Goal: Task Accomplishment & Management: Complete application form

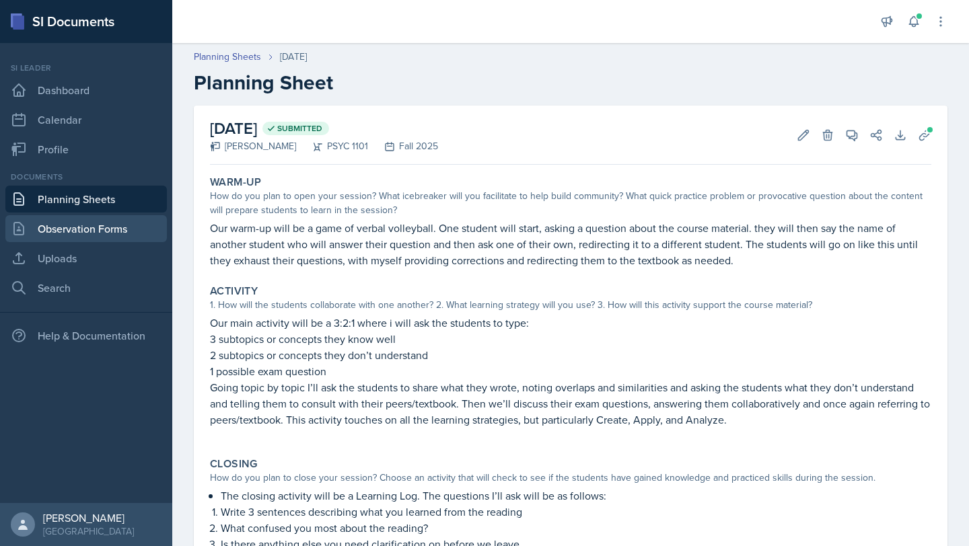
scroll to position [39, 0]
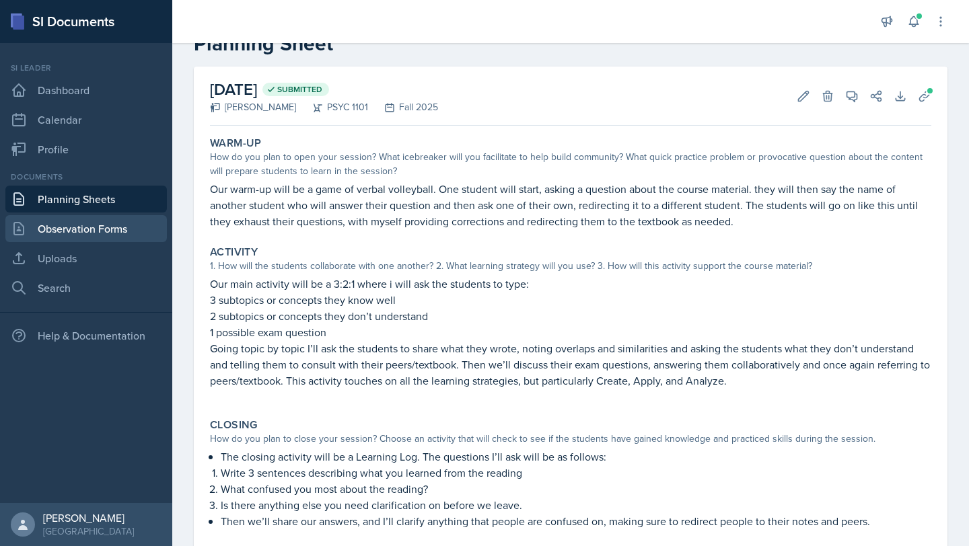
click at [79, 226] on link "Observation Forms" at bounding box center [85, 228] width 161 height 27
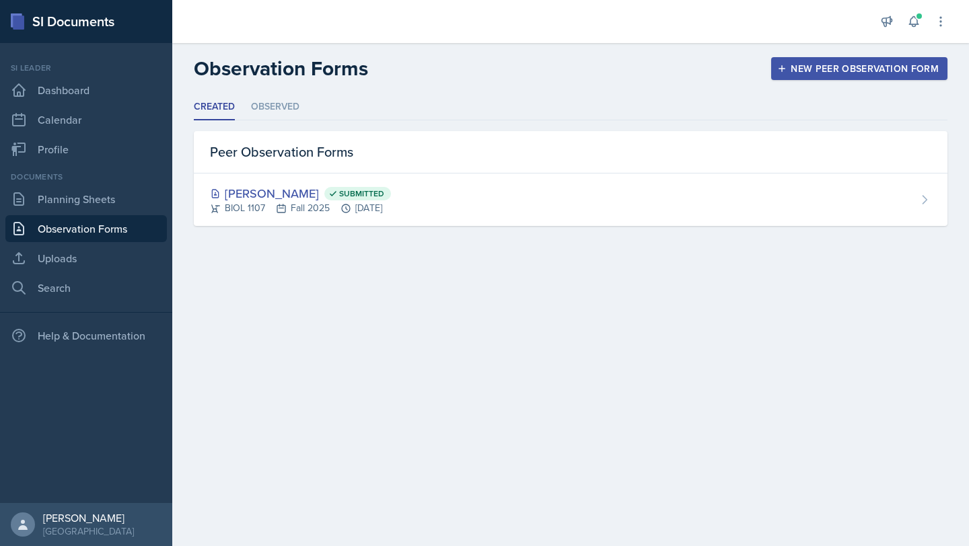
click at [807, 59] on button "New Peer Observation Form" at bounding box center [859, 68] width 176 height 23
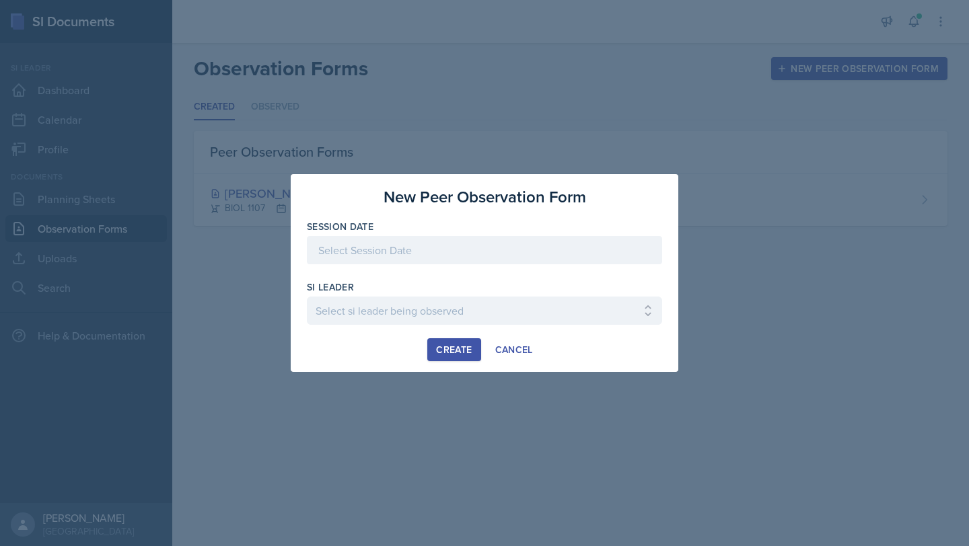
click at [444, 248] on div at bounding box center [484, 250] width 355 height 28
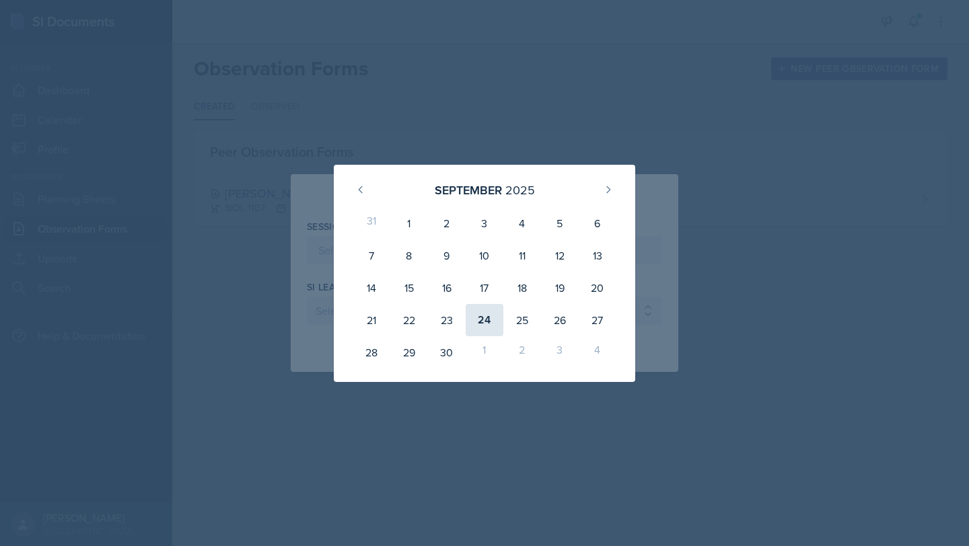
click at [490, 320] on div "24" at bounding box center [485, 320] width 38 height 32
type input "[DATE]"
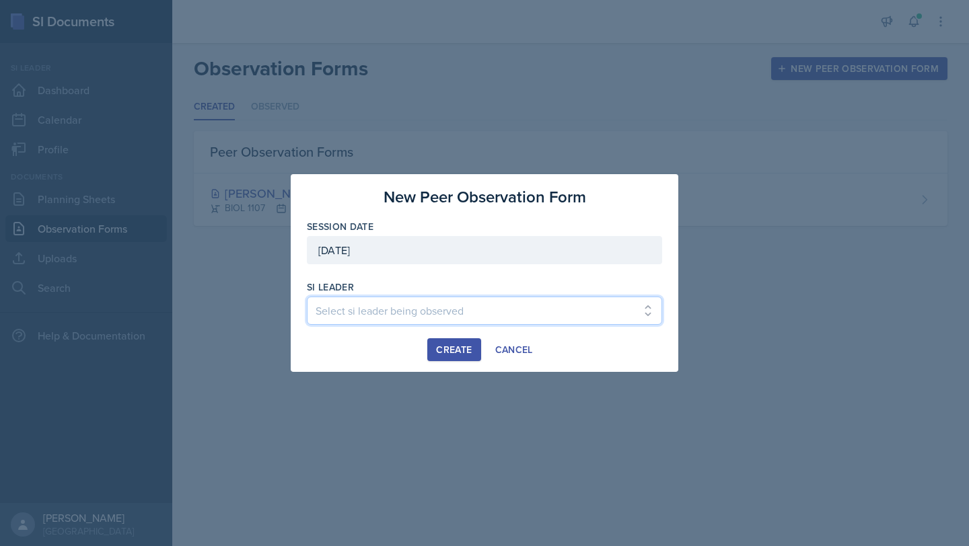
click at [410, 307] on select "Select si leader being observed [PERSON_NAME] / PSYC 2500 / The Phantoms of The…" at bounding box center [484, 311] width 355 height 28
select select "ccc45521-e57d-4b66-9d00-5859440add21"
click at [307, 297] on select "Select si leader being observed [PERSON_NAME] / PSYC 2500 / The Phantoms of The…" at bounding box center [484, 311] width 355 height 28
click at [455, 346] on div "Create" at bounding box center [454, 349] width 36 height 11
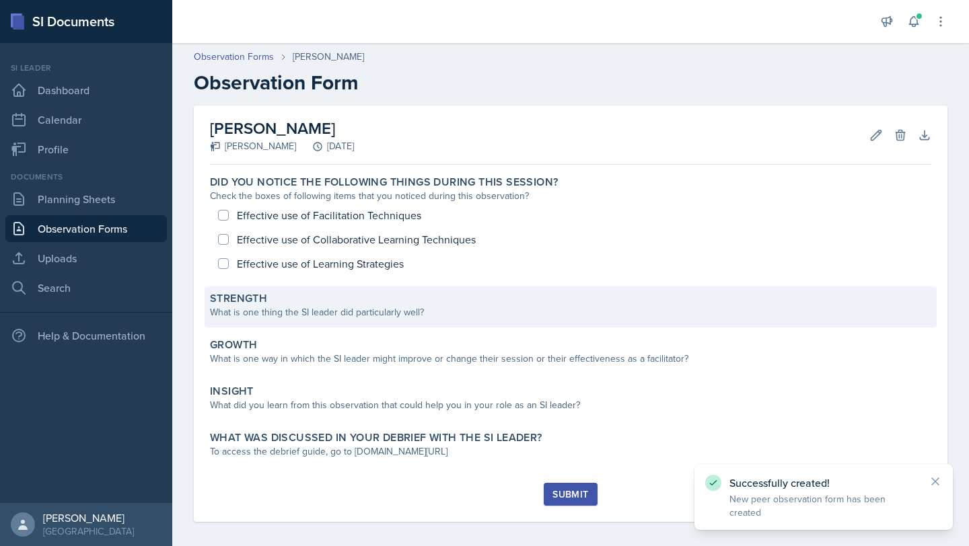
click at [276, 315] on div "What is one thing the SI leader did particularly well?" at bounding box center [570, 312] width 721 height 14
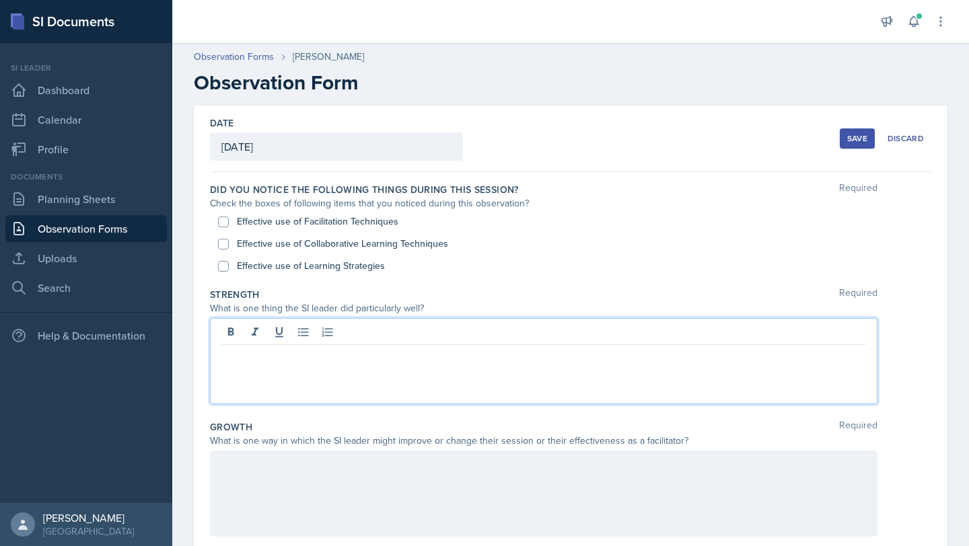
click at [268, 337] on div at bounding box center [543, 361] width 667 height 86
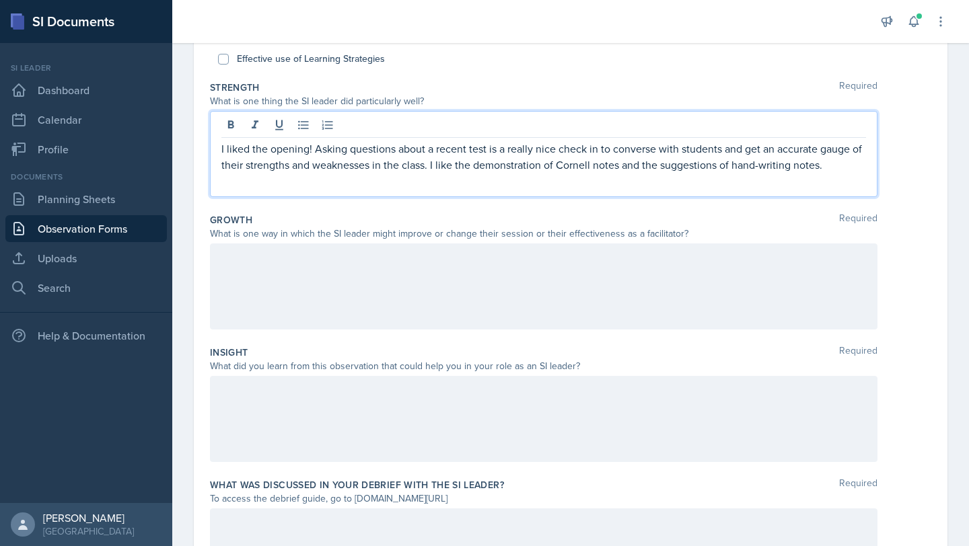
scroll to position [309, 0]
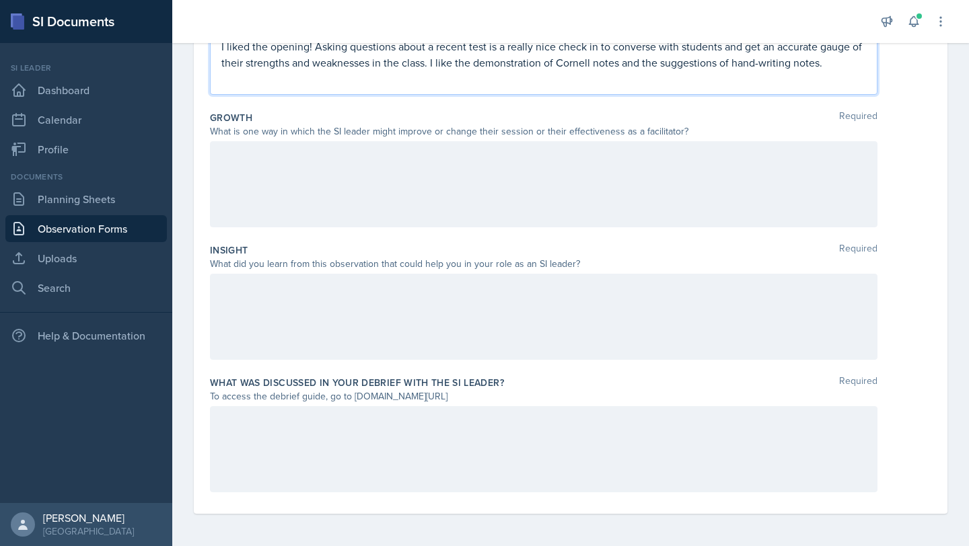
click at [395, 290] on div at bounding box center [543, 317] width 667 height 86
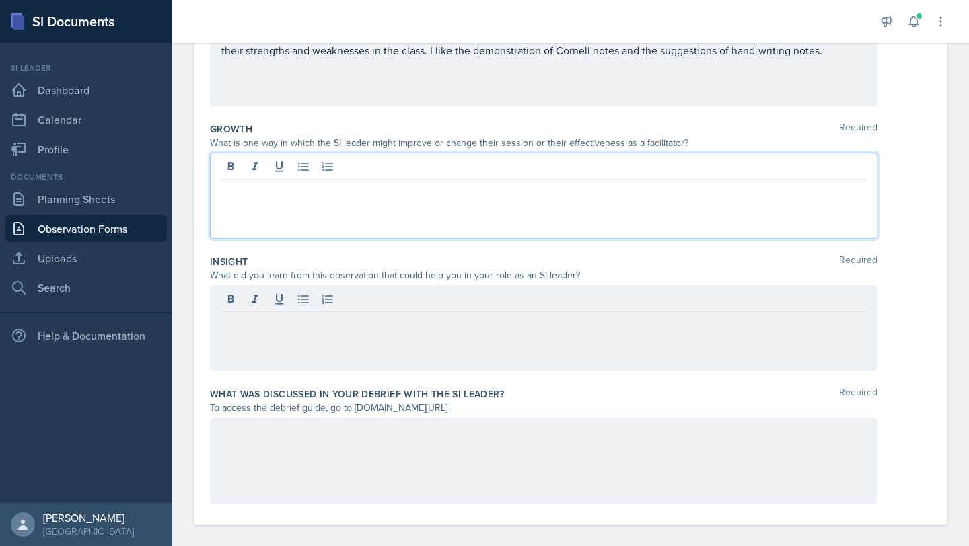
click at [396, 182] on p at bounding box center [543, 190] width 645 height 16
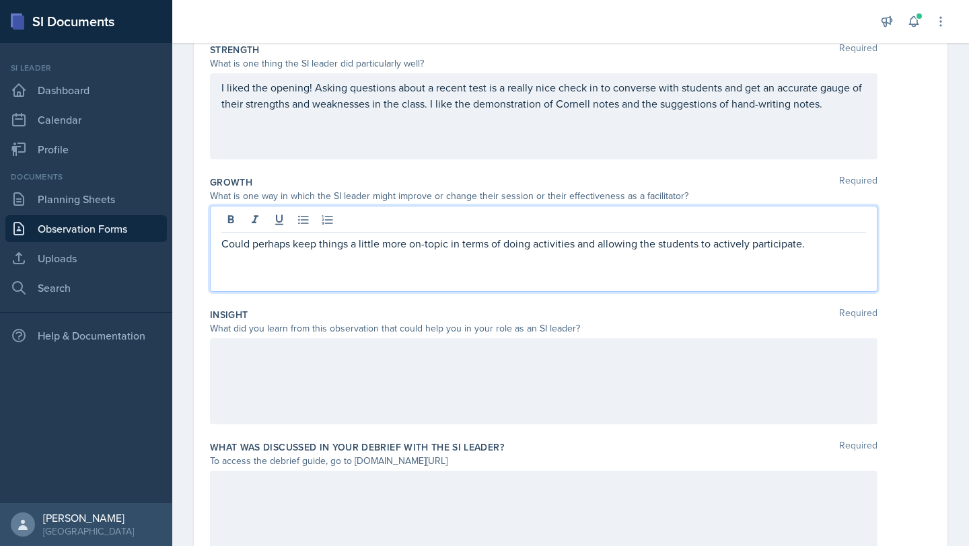
scroll to position [0, 0]
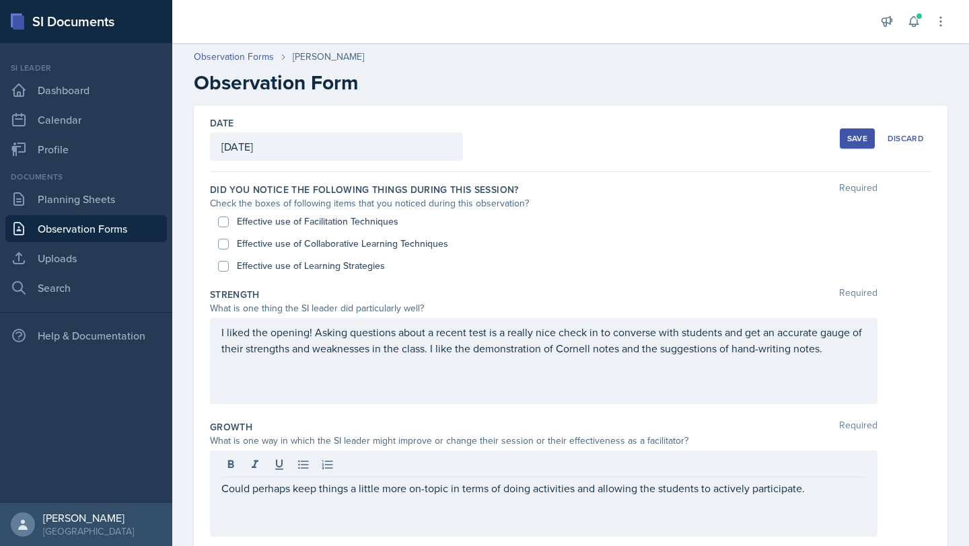
click at [254, 222] on label "Effective use of Facilitation Techniques" at bounding box center [317, 222] width 161 height 14
click at [229, 222] on input "Effective use of Facilitation Techniques" at bounding box center [223, 222] width 11 height 11
checkbox input "true"
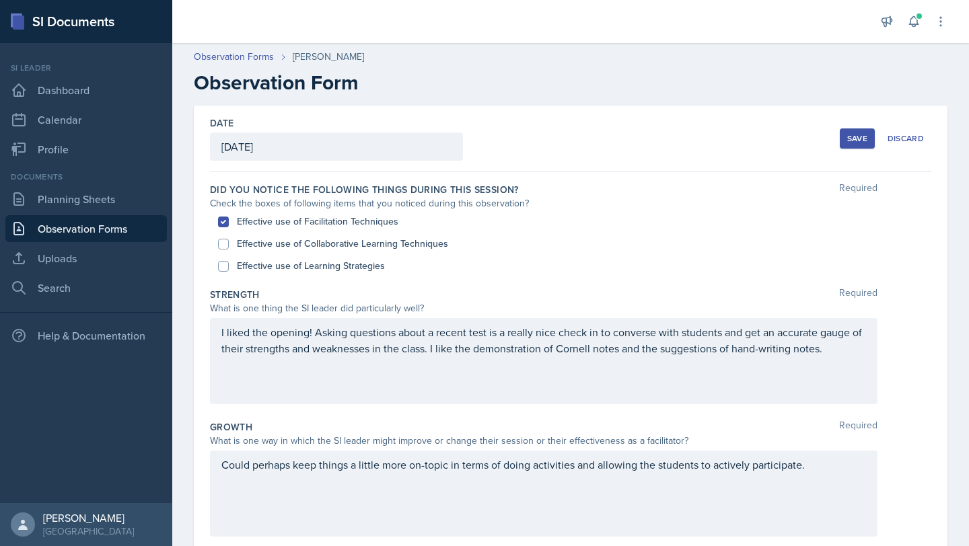
click at [241, 238] on label "Effective use of Collaborative Learning Techniques" at bounding box center [342, 244] width 211 height 14
click at [229, 239] on input "Effective use of Collaborative Learning Techniques" at bounding box center [223, 244] width 11 height 11
checkbox input "true"
click at [239, 268] on label "Effective use of Learning Strategies" at bounding box center [311, 266] width 148 height 14
click at [229, 268] on input "Effective use of Learning Strategies" at bounding box center [223, 266] width 11 height 11
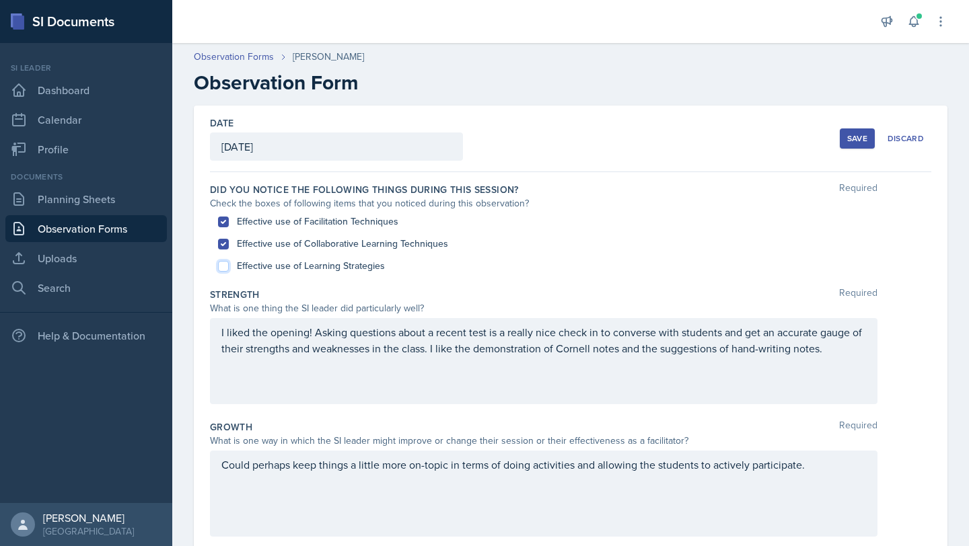
checkbox input "true"
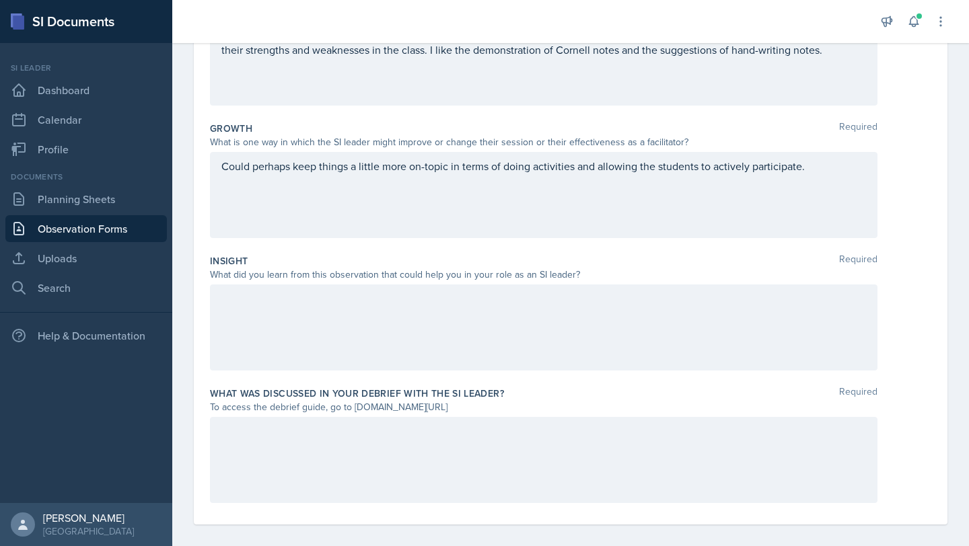
click at [319, 310] on div at bounding box center [543, 328] width 667 height 86
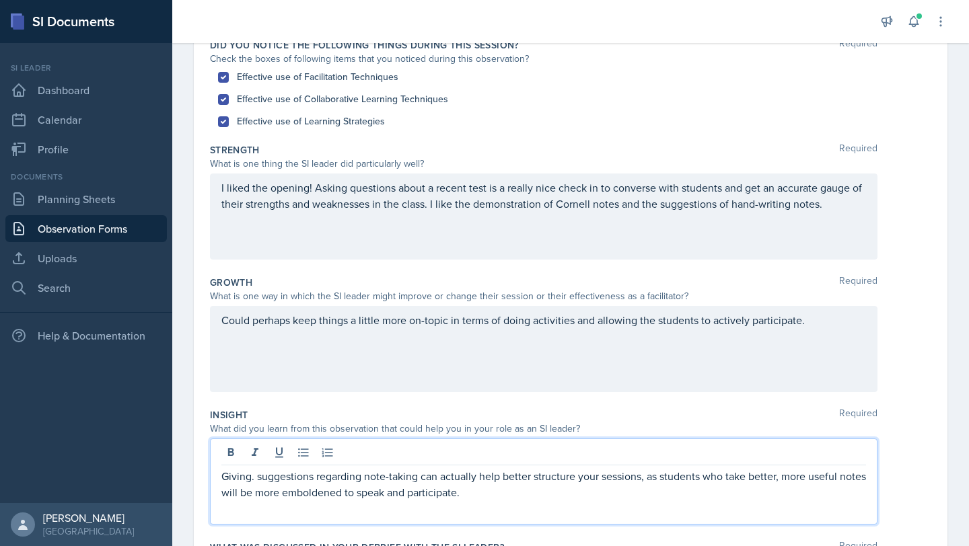
scroll to position [143, 0]
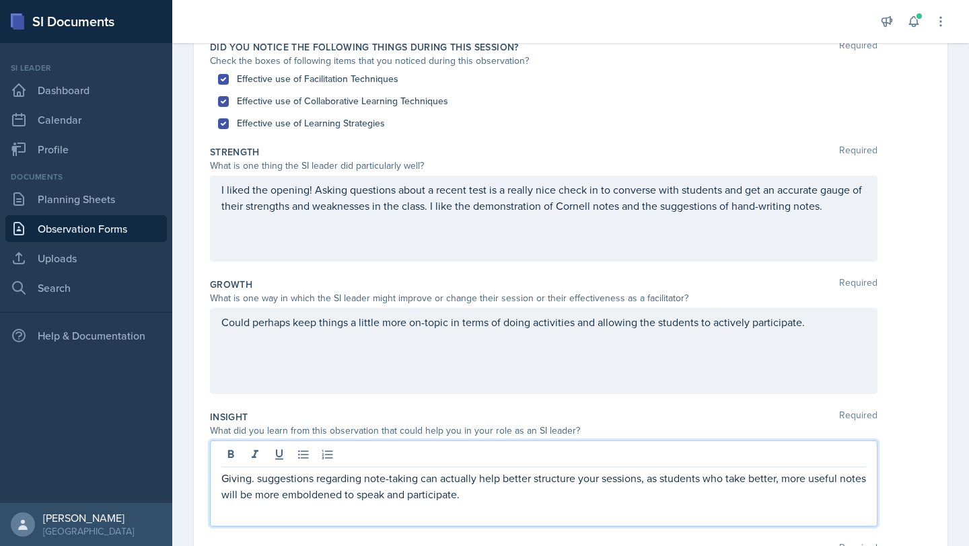
click at [621, 269] on div "Strength Required What is one thing the SI leader did particularly well? I like…" at bounding box center [570, 206] width 721 height 133
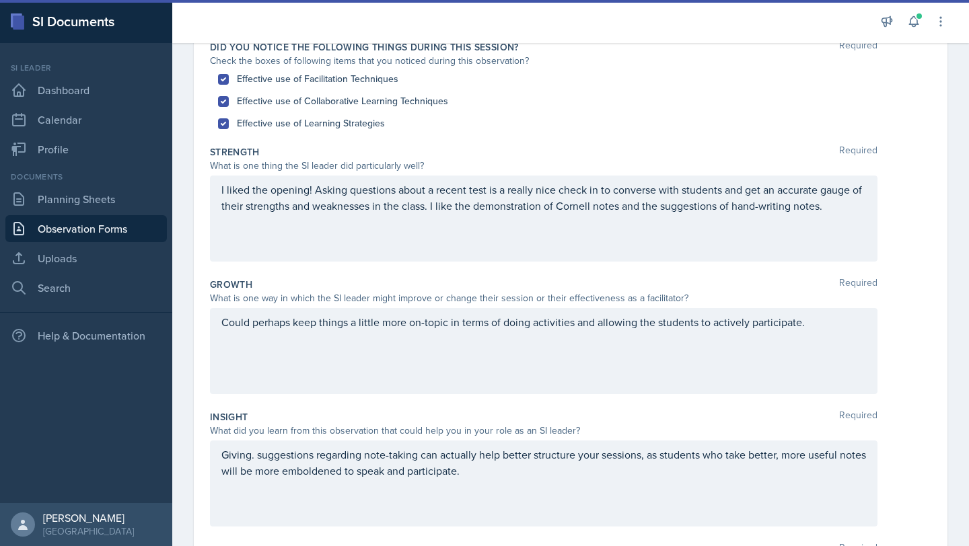
click at [831, 213] on p "I liked the opening! Asking questions about a recent test is a really nice chec…" at bounding box center [543, 198] width 645 height 32
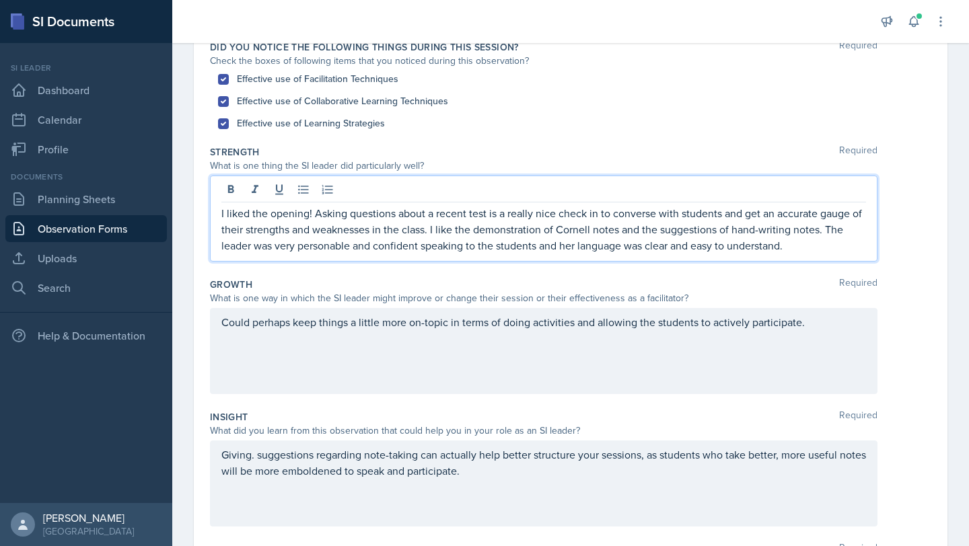
click at [820, 320] on div "Could perhaps keep things a little more on-topic in terms of doing activities a…" at bounding box center [543, 351] width 667 height 86
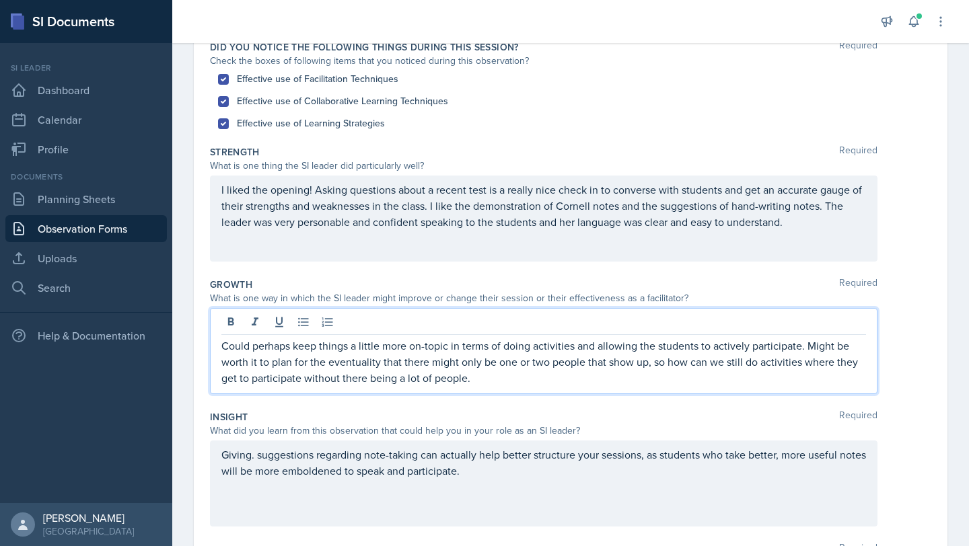
click at [568, 272] on div "Growth Required What is one way in which the SI leader might improve or change …" at bounding box center [570, 338] width 721 height 133
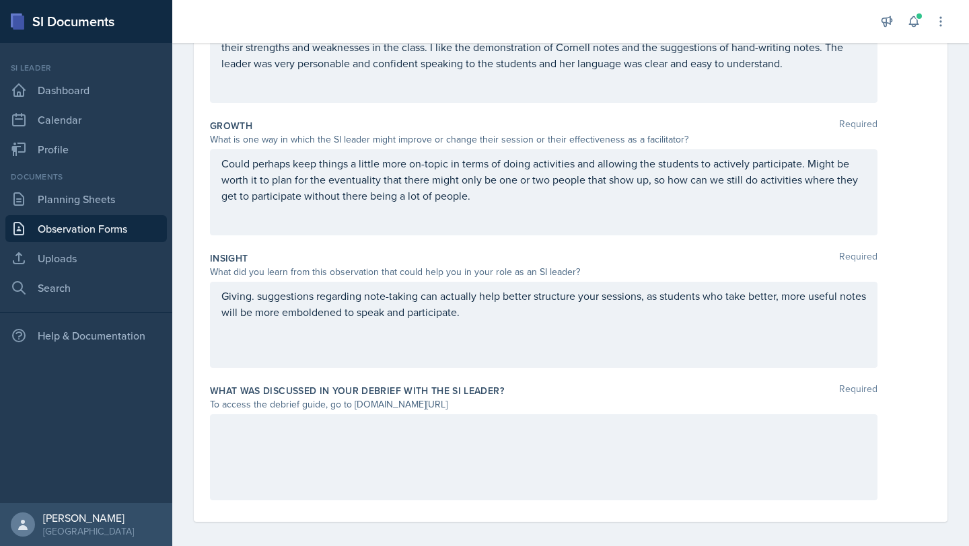
scroll to position [309, 0]
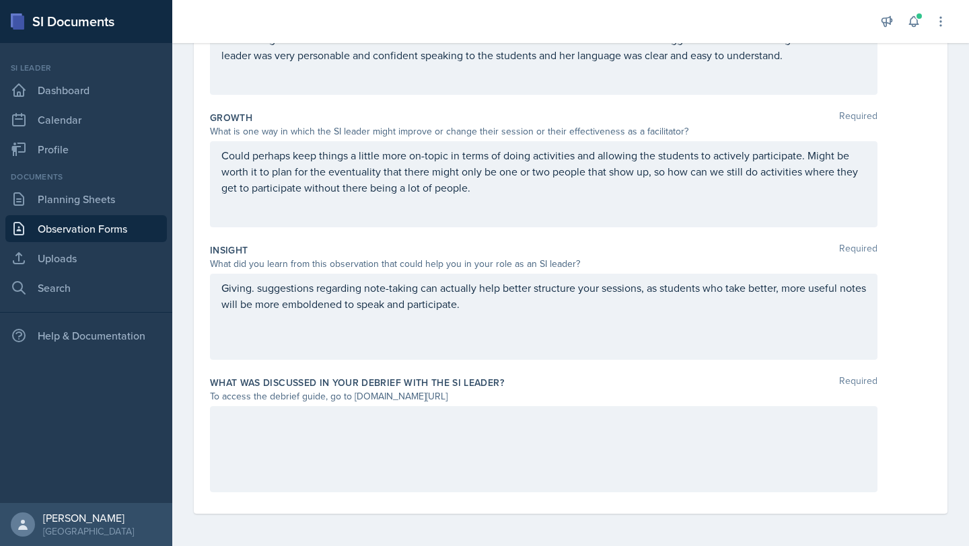
click at [505, 328] on div "Giving. suggestions regarding note-taking can actually help better structure yo…" at bounding box center [543, 317] width 667 height 86
